Goal: Task Accomplishment & Management: Use online tool/utility

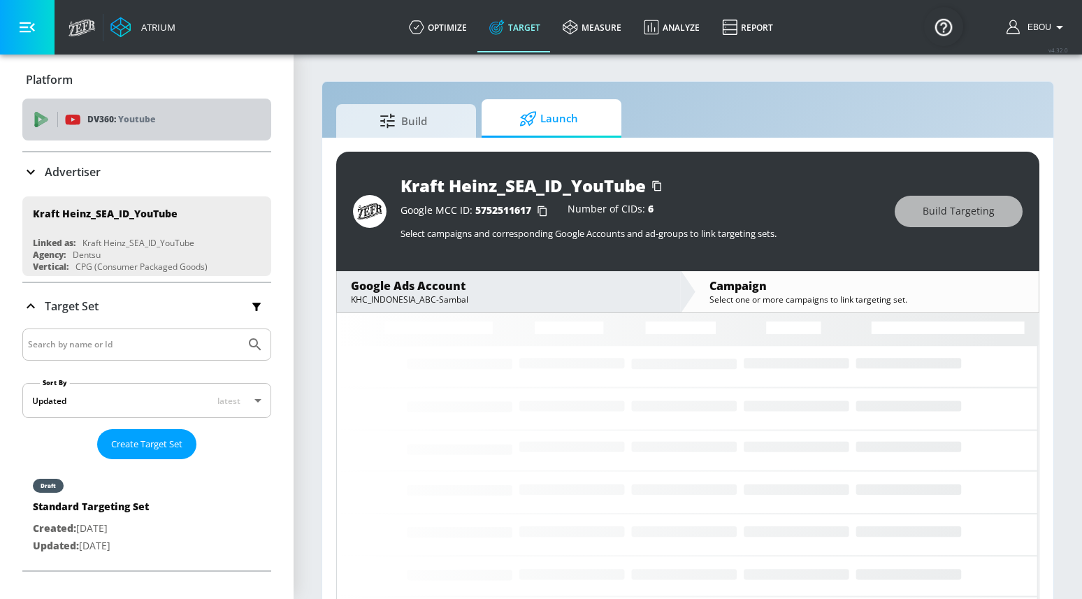
click at [131, 111] on div "DV360: Youtube" at bounding box center [146, 120] width 249 height 42
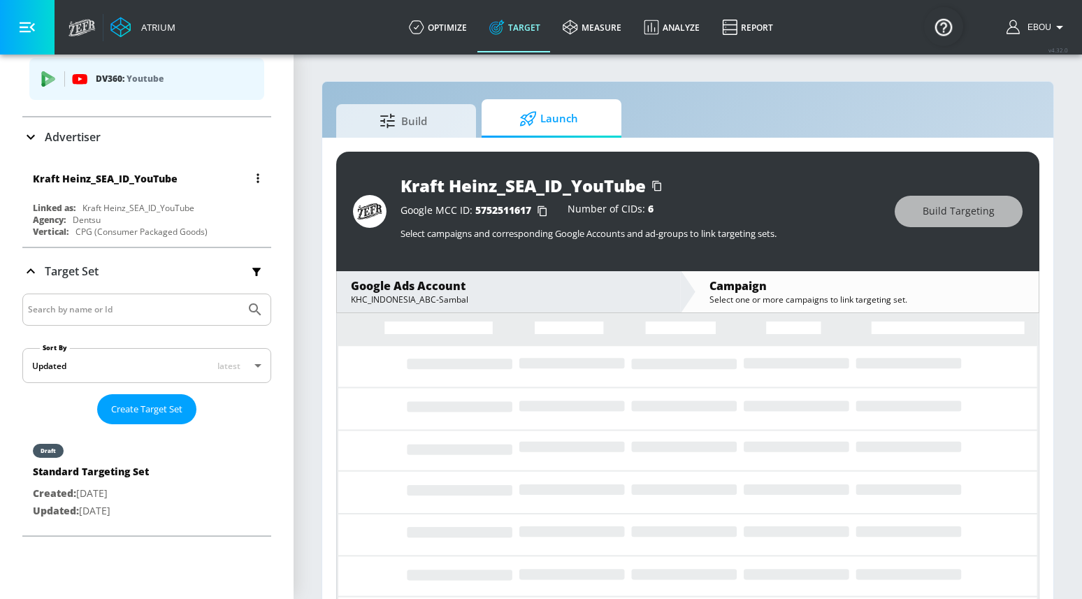
scroll to position [12, 0]
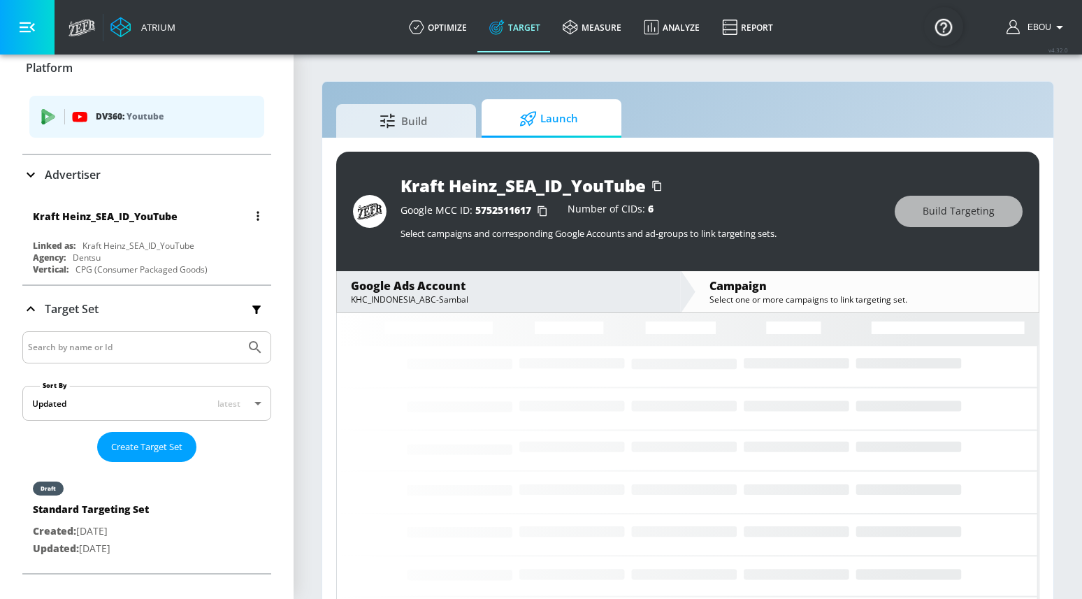
click at [134, 219] on div "Kraft Heinz_SEA_ID_YouTube" at bounding box center [105, 216] width 145 height 13
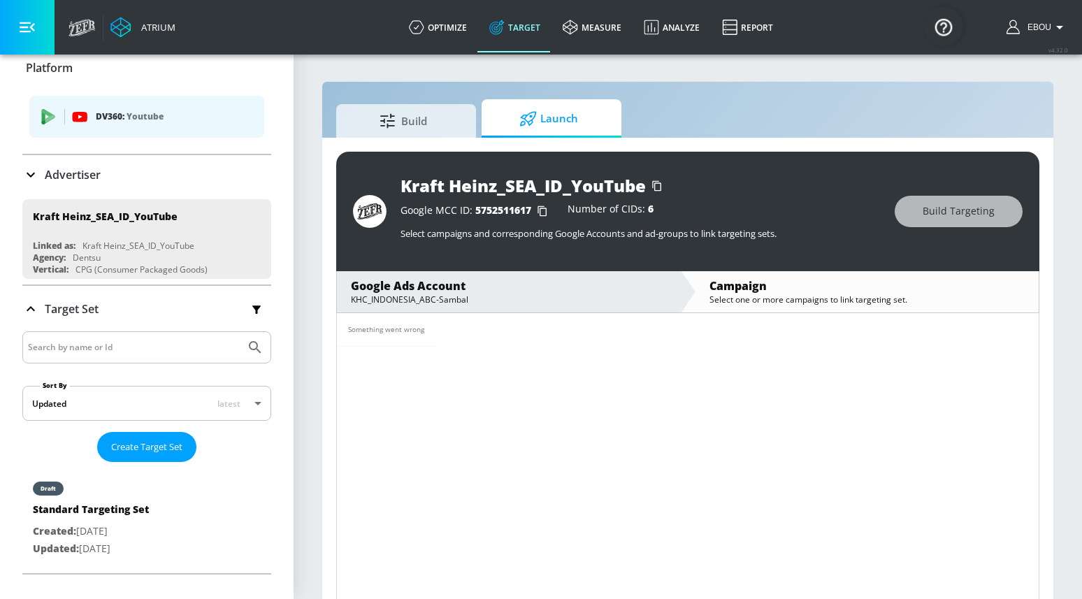
click at [95, 185] on div "Advertiser" at bounding box center [146, 174] width 249 height 39
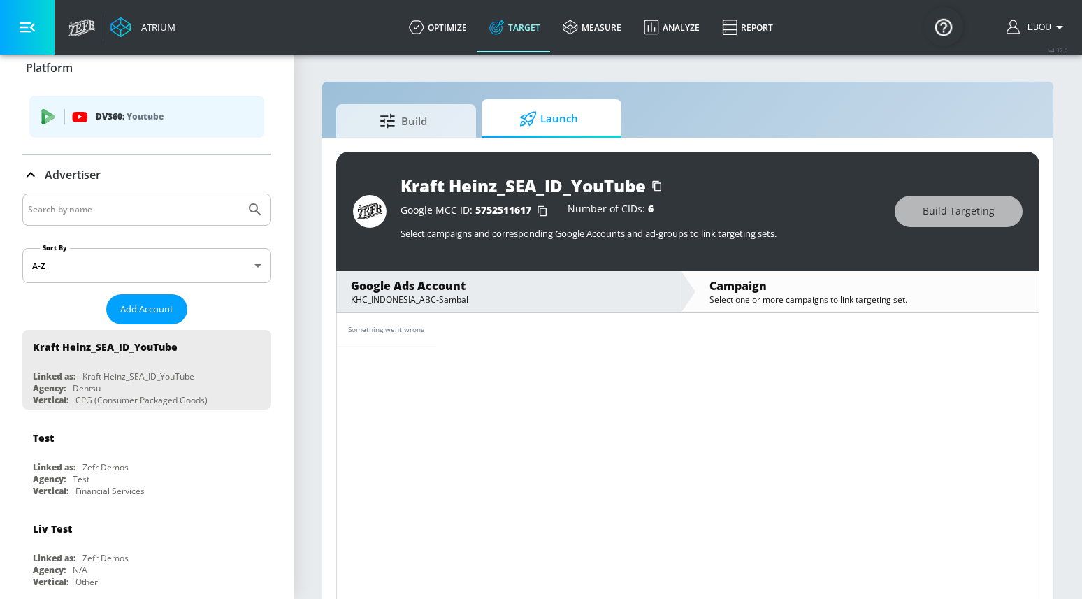
click at [106, 212] on input "Search by name" at bounding box center [134, 210] width 212 height 18
paste input "992-216-4931"
click at [64, 213] on input "992-216-4931" at bounding box center [134, 210] width 212 height 18
click at [46, 213] on input "992-2164931" at bounding box center [134, 210] width 212 height 18
type input "9922164931"
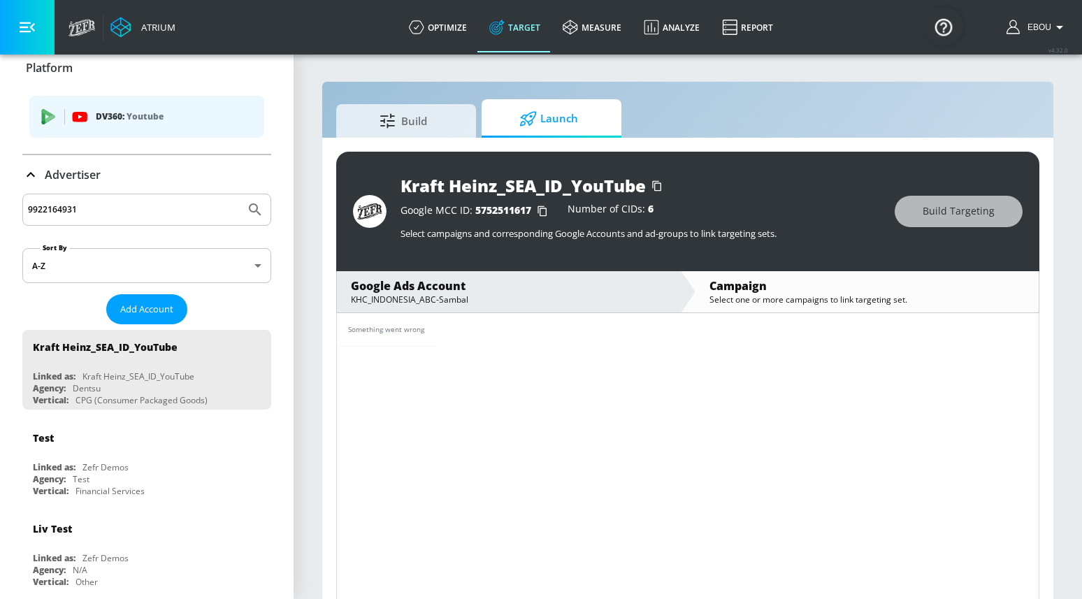
click at [240, 194] on button "Submit Search" at bounding box center [255, 209] width 31 height 31
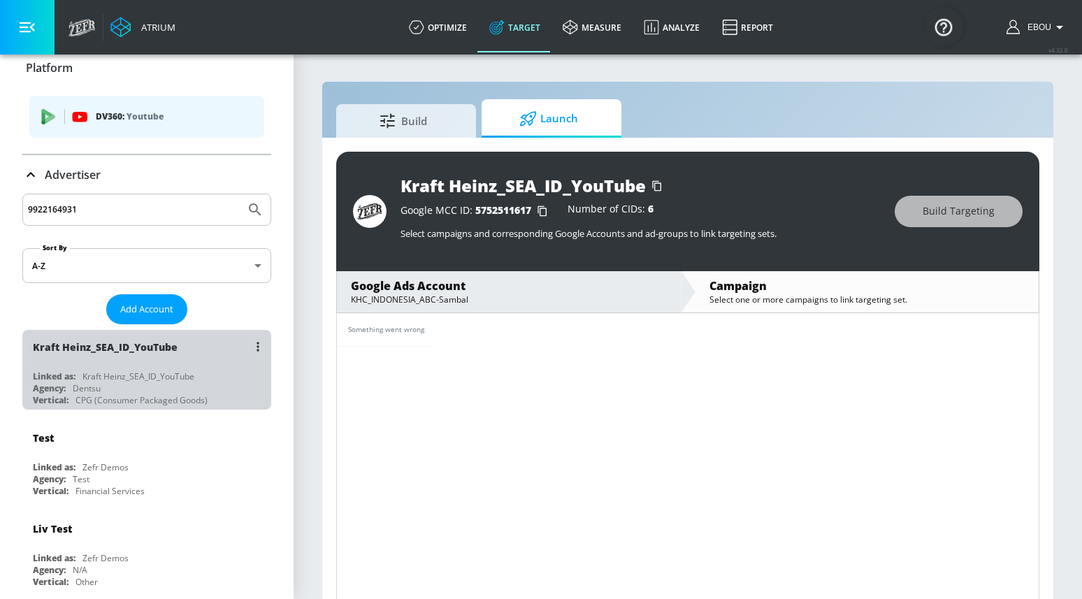
click at [173, 391] on div "Agency: Dentsu" at bounding box center [150, 388] width 235 height 12
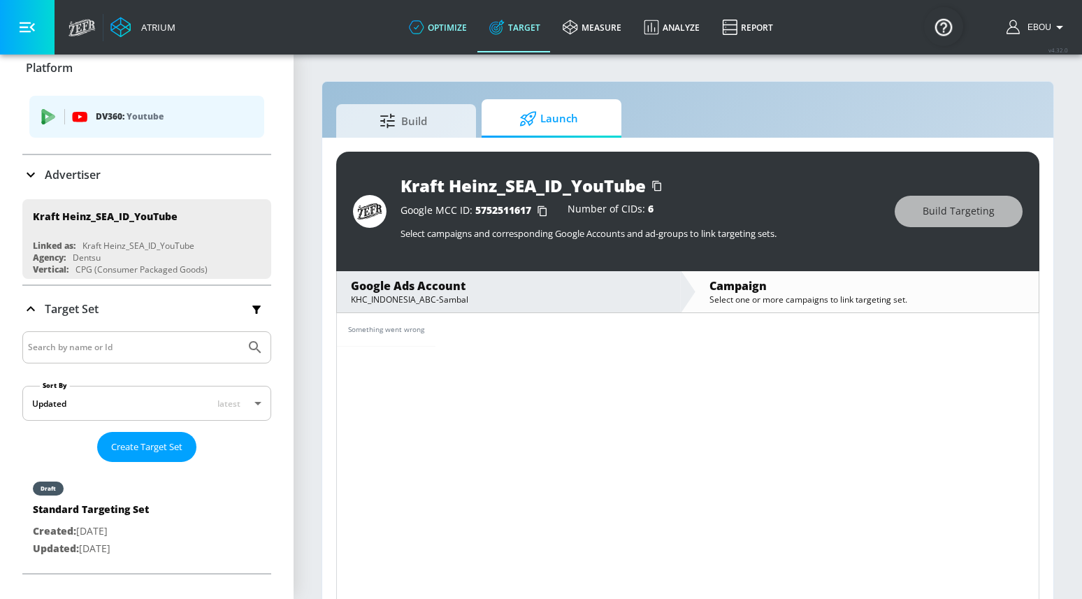
click at [415, 44] on link "optimize" at bounding box center [438, 27] width 80 height 50
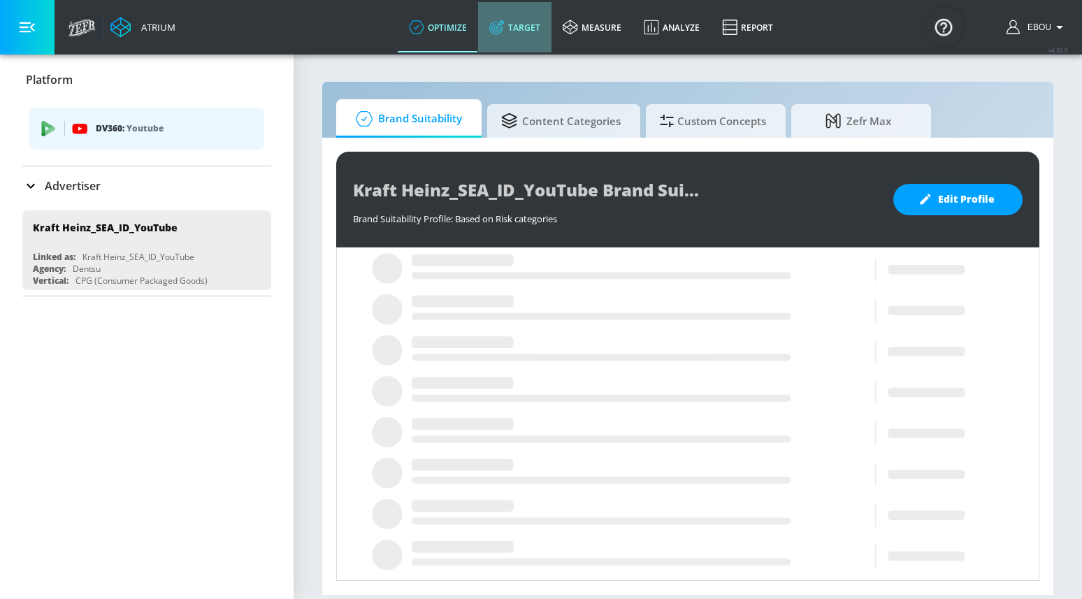
click at [536, 34] on link "Target" at bounding box center [514, 27] width 73 height 50
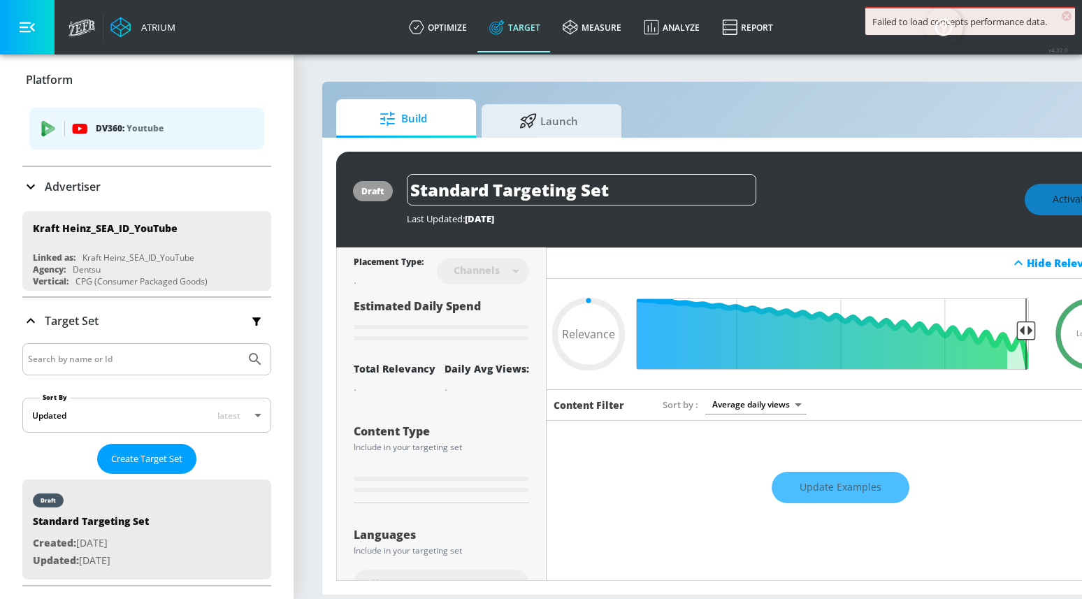
type input "0.05"
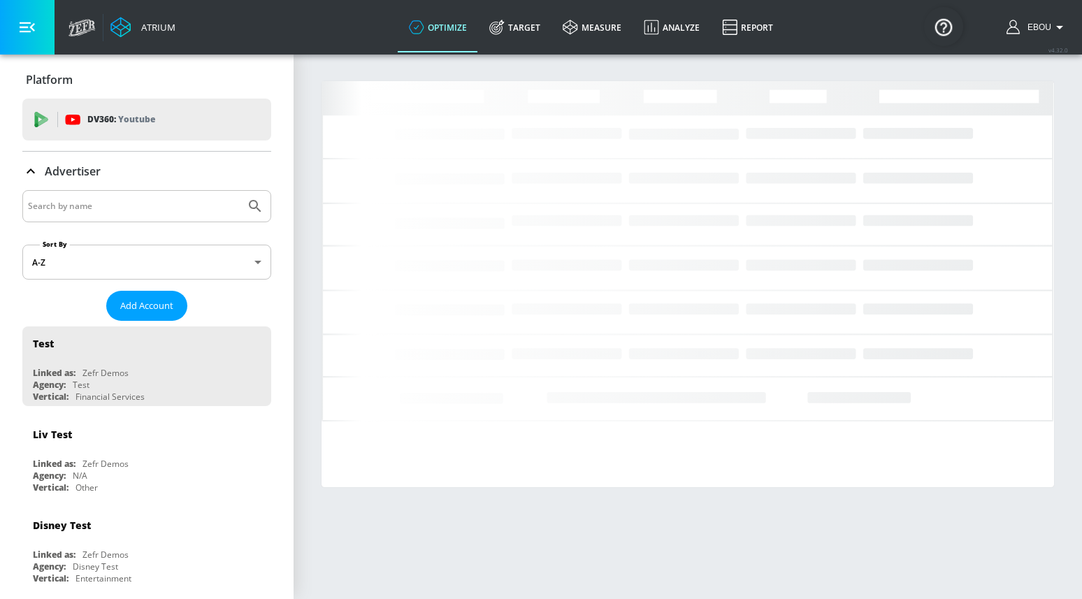
click at [152, 197] on input "Search by name" at bounding box center [134, 206] width 212 height 18
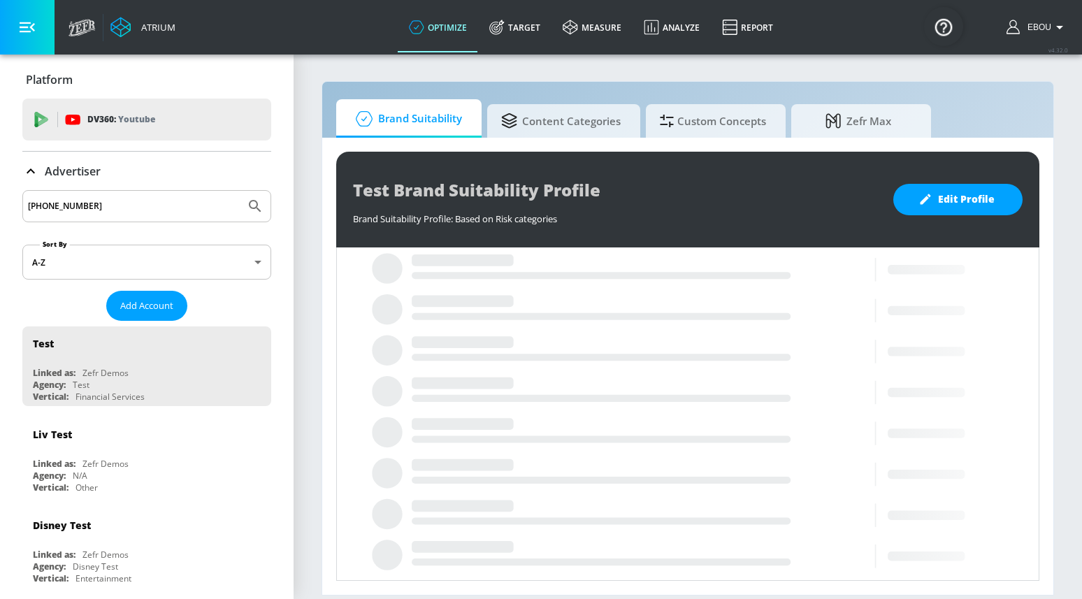
click at [64, 206] on input "992-216-4931" at bounding box center [134, 206] width 212 height 18
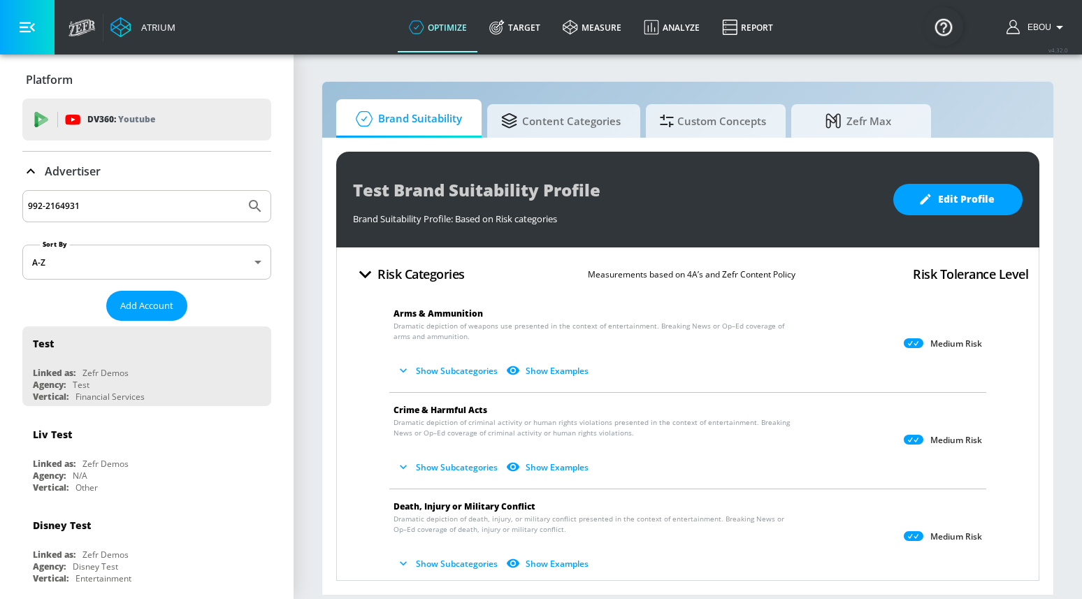
click at [46, 209] on input "992-2164931" at bounding box center [134, 206] width 212 height 18
type input "9922164931"
click at [240, 191] on button "Submit Search" at bounding box center [255, 206] width 31 height 31
click at [521, 40] on link "Target" at bounding box center [514, 27] width 73 height 50
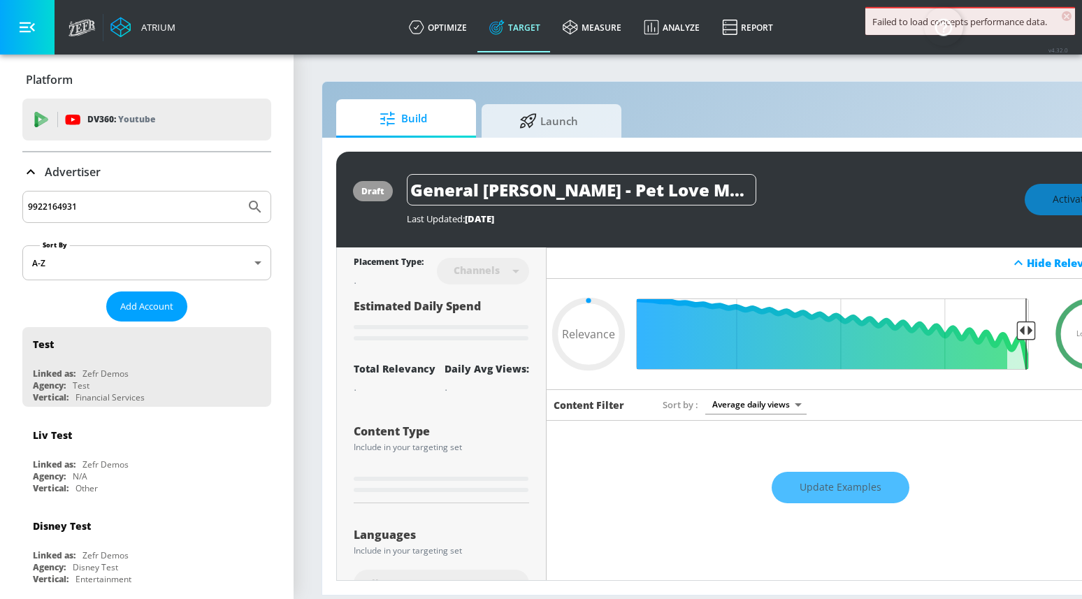
type input "0.67"
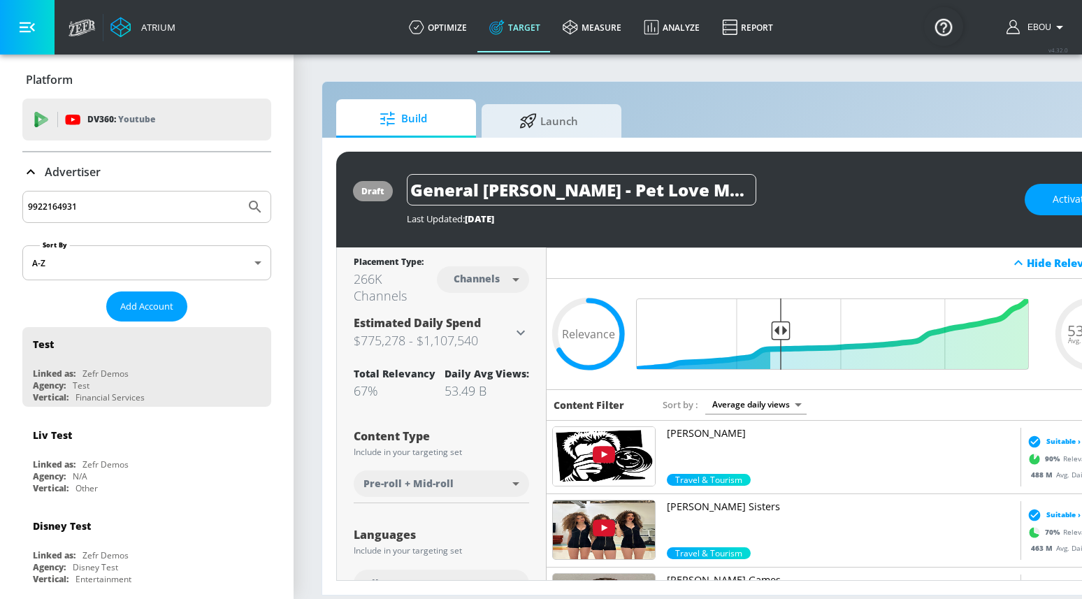
click at [44, 204] on input "9922164931" at bounding box center [134, 207] width 212 height 18
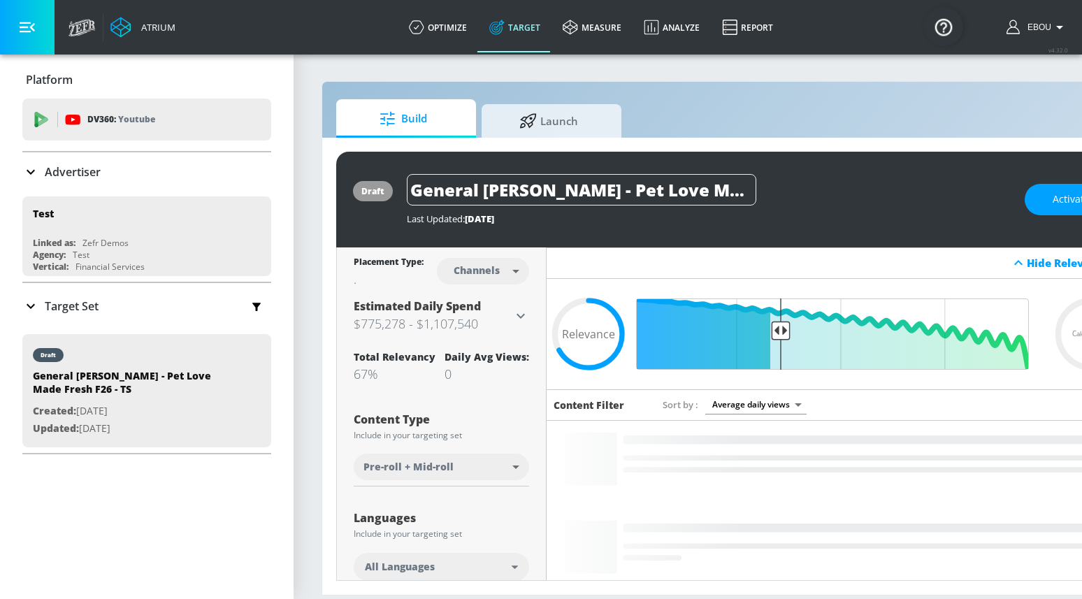
click at [79, 168] on p "Advertiser" at bounding box center [73, 171] width 56 height 15
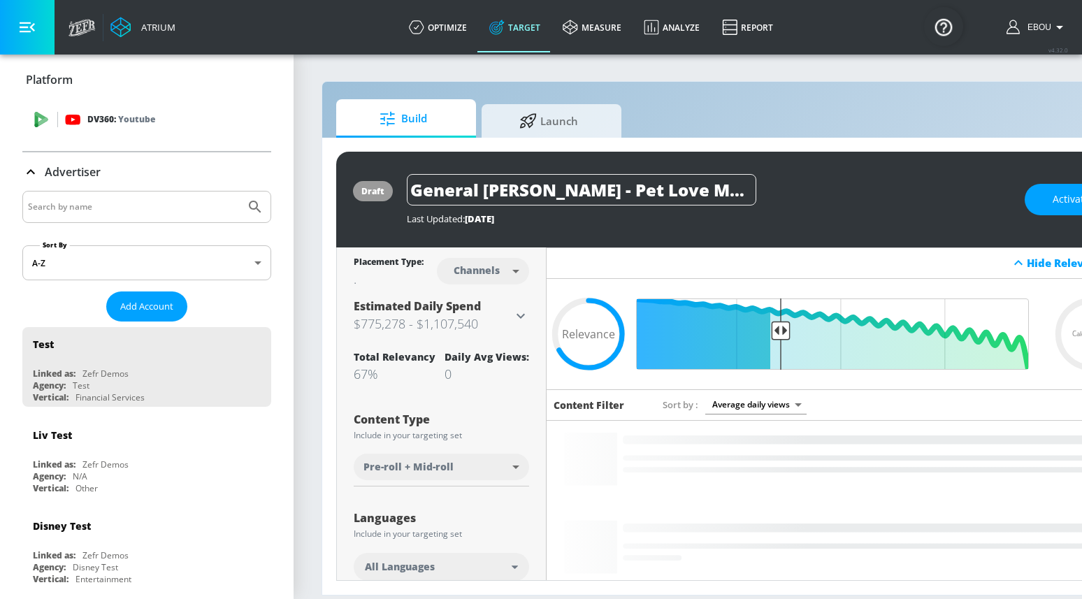
click at [142, 101] on div "DV360: Youtube" at bounding box center [146, 120] width 249 height 42
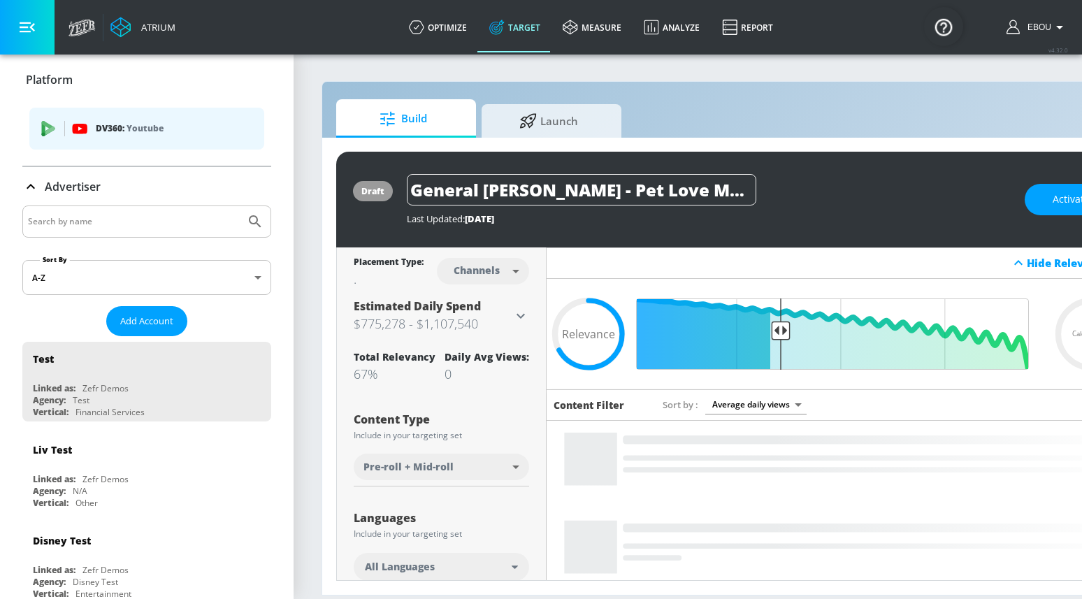
click at [89, 225] on input "Search by name" at bounding box center [134, 222] width 212 height 18
paste input "9922164931"
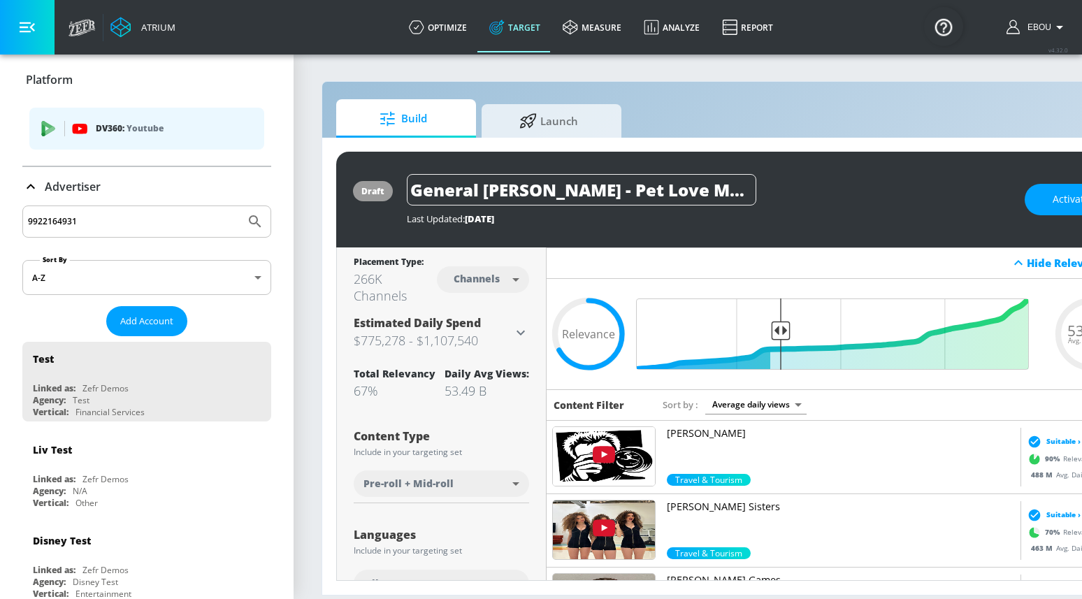
type input "9922164931"
click at [240, 206] on button "Submit Search" at bounding box center [255, 221] width 31 height 31
click at [460, 24] on link "optimize" at bounding box center [438, 27] width 80 height 50
